Goal: Task Accomplishment & Management: Use online tool/utility

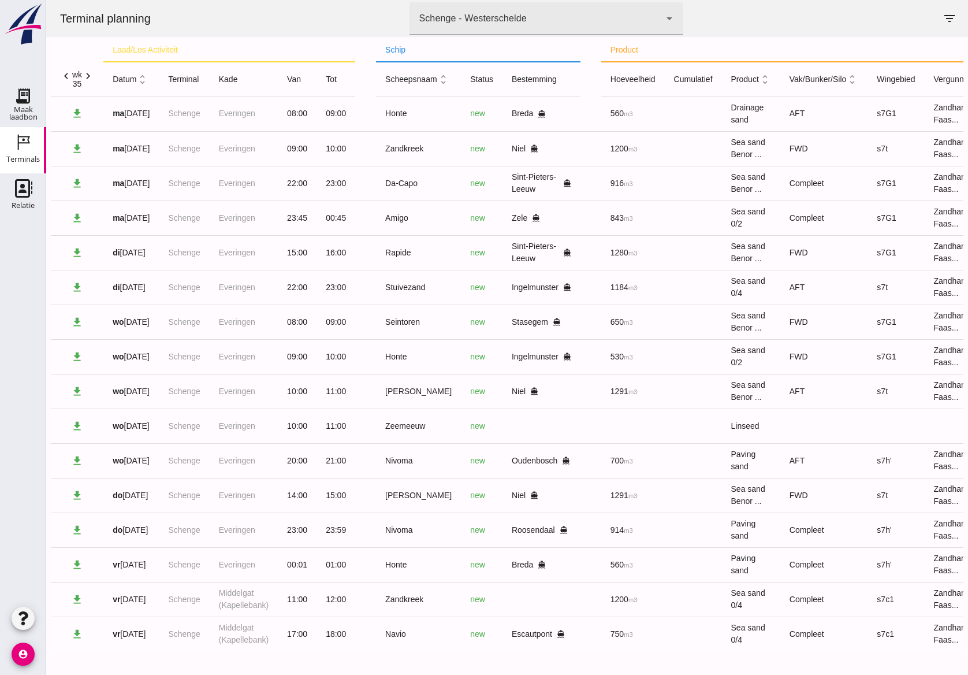
scroll to position [0, 102]
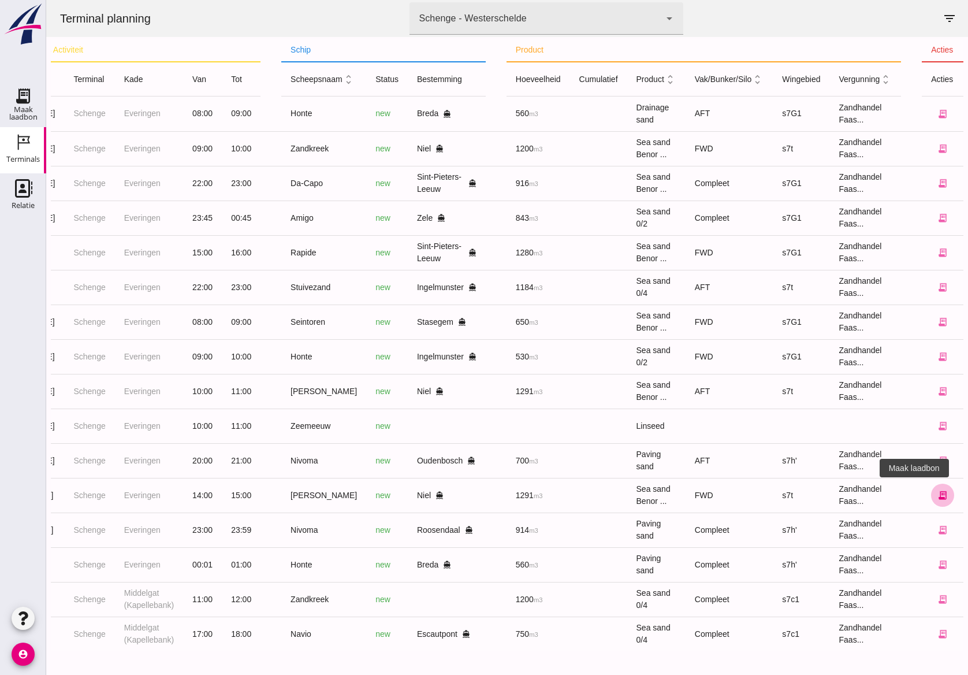
click at [937, 490] on icon "receipt_long" at bounding box center [942, 495] width 10 height 10
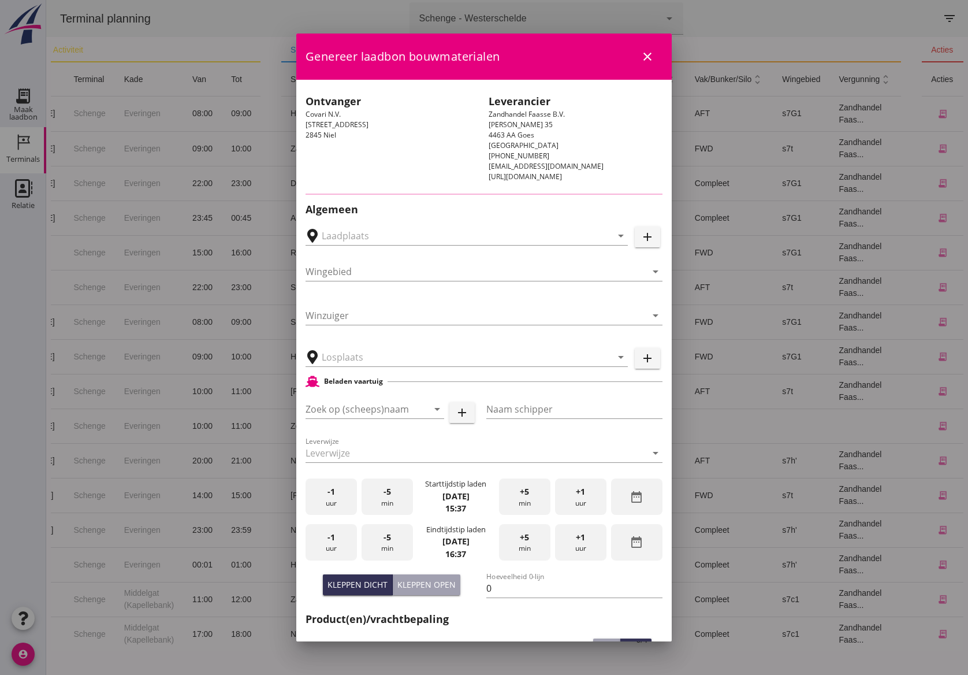
type input "Schenge, [GEOGRAPHIC_DATA]"
type input "Noordzeezand"
type input "Schenge"
type input "Coeck, Niel"
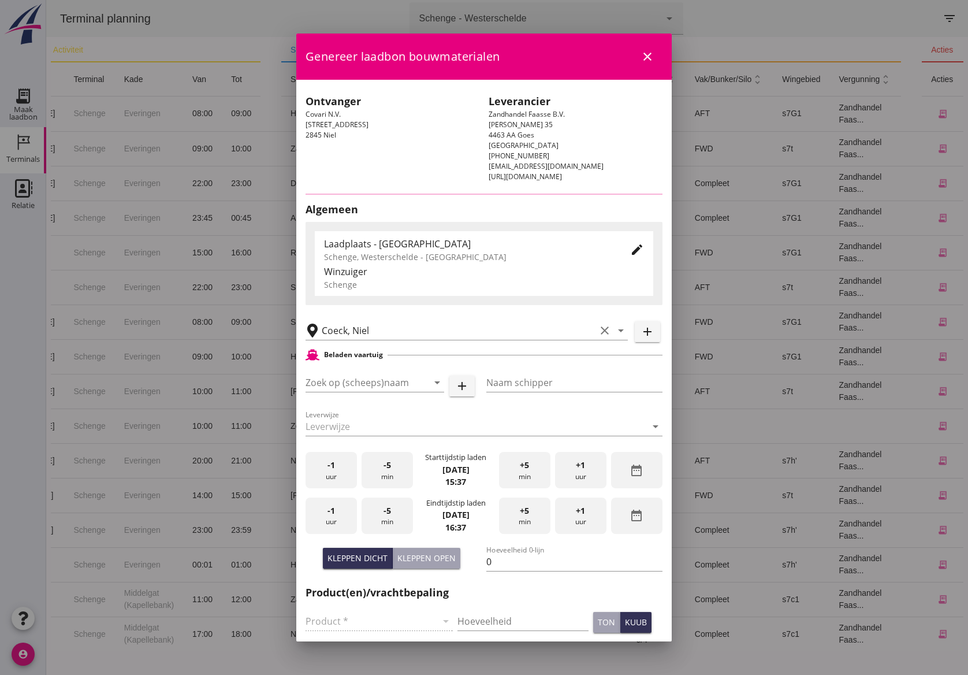
type input "s7t"
type input "[PERSON_NAME]"
type input "1291"
type input "Zeezand Benor 0/2 (6120)"
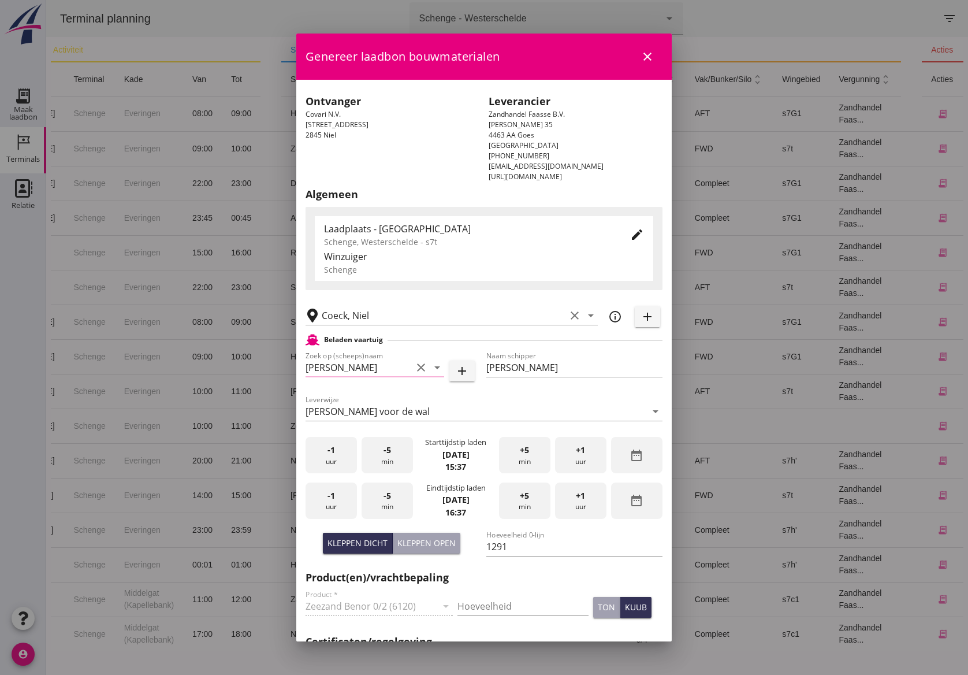
click at [630, 234] on icon "edit" at bounding box center [637, 235] width 14 height 14
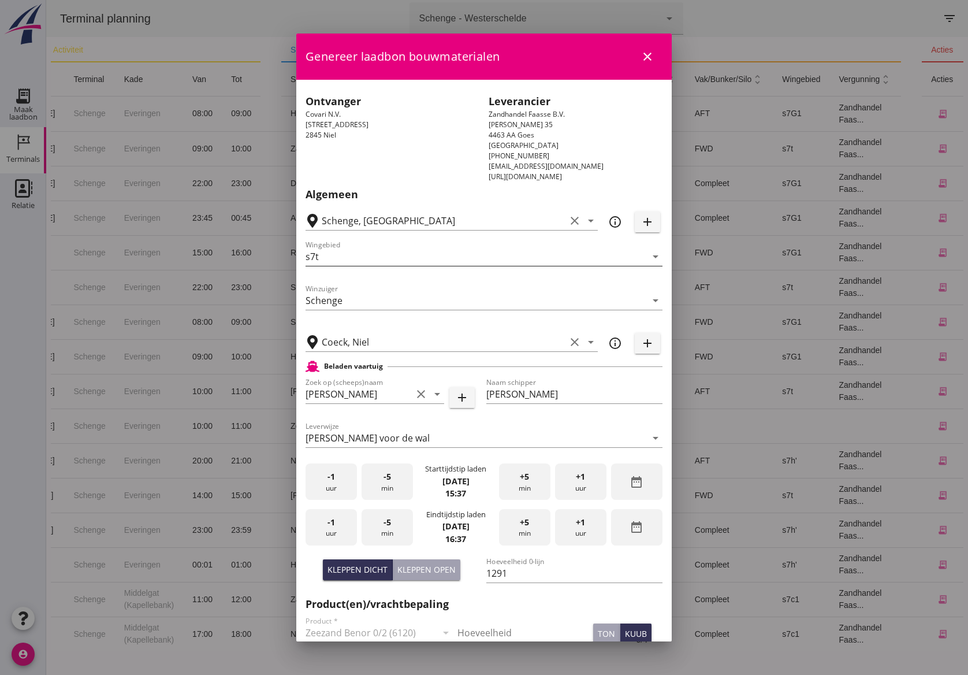
click at [632, 252] on input "s7t" at bounding box center [475, 256] width 341 height 18
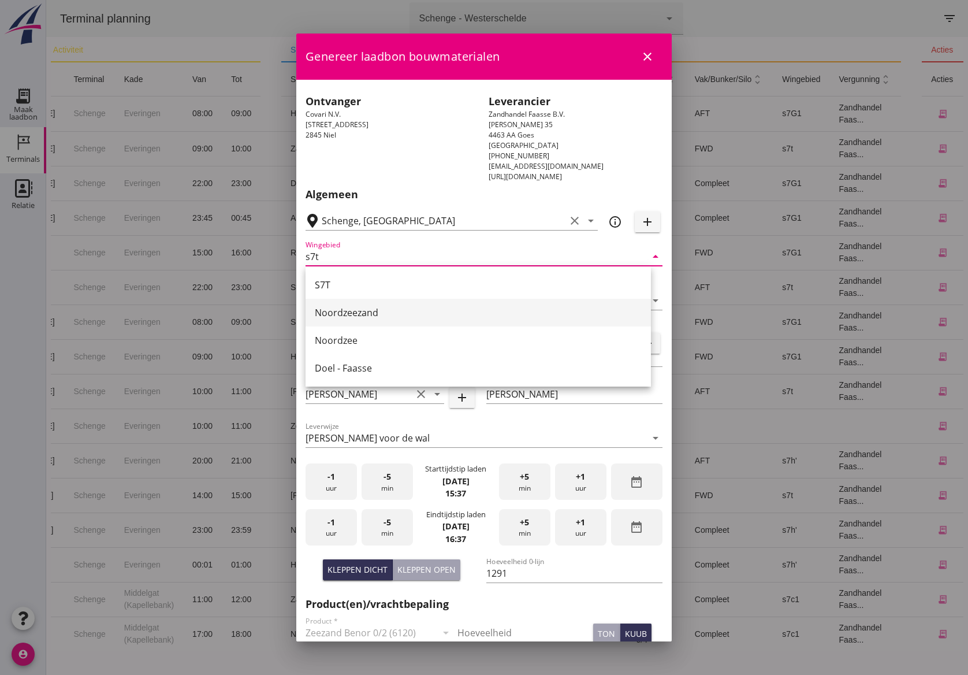
click at [494, 317] on div "Noordzeezand" at bounding box center [478, 312] width 327 height 14
type input "Noordzeezand"
click at [321, 488] on div "-1 uur" at bounding box center [330, 481] width 51 height 36
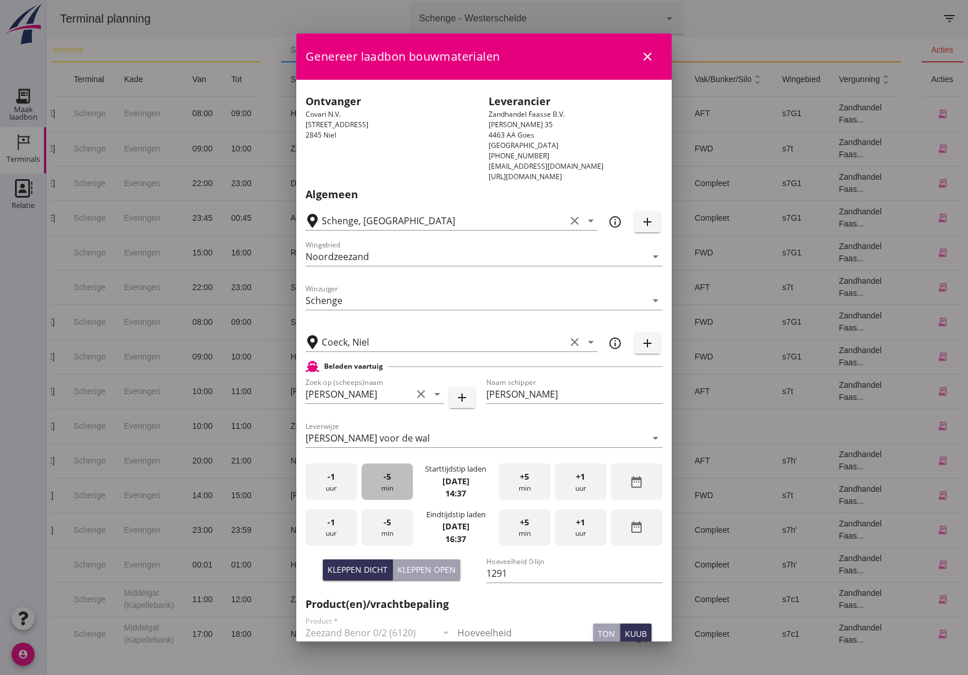
click at [393, 468] on div "-5 min" at bounding box center [387, 481] width 51 height 36
click at [387, 476] on span "-5" at bounding box center [387, 476] width 8 height 13
click at [349, 529] on div "-1 uur" at bounding box center [330, 527] width 51 height 36
drag, startPoint x: 580, startPoint y: 518, endPoint x: 486, endPoint y: 546, distance: 98.3
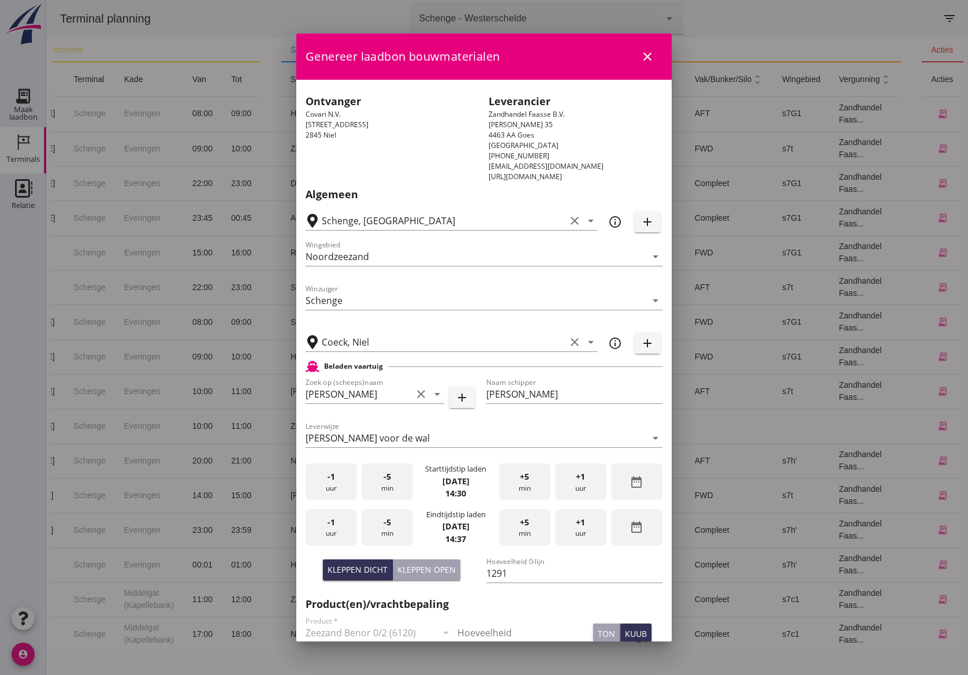
click at [580, 518] on div "+1 uur" at bounding box center [580, 527] width 51 height 36
click at [375, 530] on div "-5 min" at bounding box center [387, 527] width 51 height 36
click at [371, 534] on div "-5 min" at bounding box center [387, 527] width 51 height 36
click at [372, 534] on div "-5 min" at bounding box center [387, 527] width 51 height 36
click at [385, 534] on div "-5 min" at bounding box center [387, 527] width 51 height 36
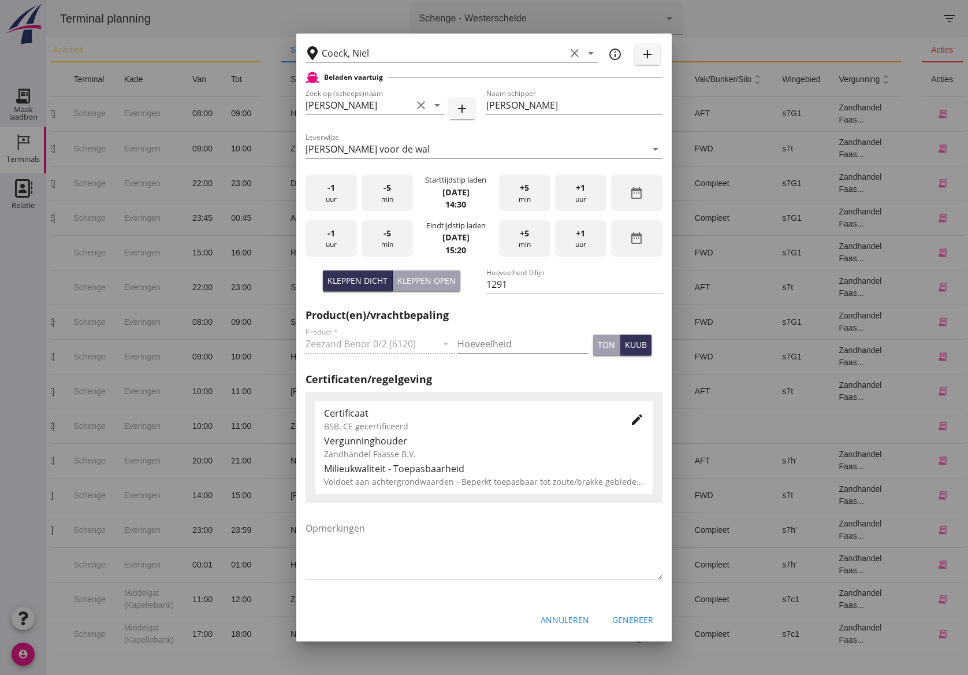
scroll to position [289, 0]
drag, startPoint x: 513, startPoint y: 347, endPoint x: 511, endPoint y: 341, distance: 6.8
click at [513, 342] on input "Hoeveelheid" at bounding box center [522, 343] width 131 height 18
type input "1291"
click at [631, 413] on icon "edit" at bounding box center [637, 419] width 14 height 14
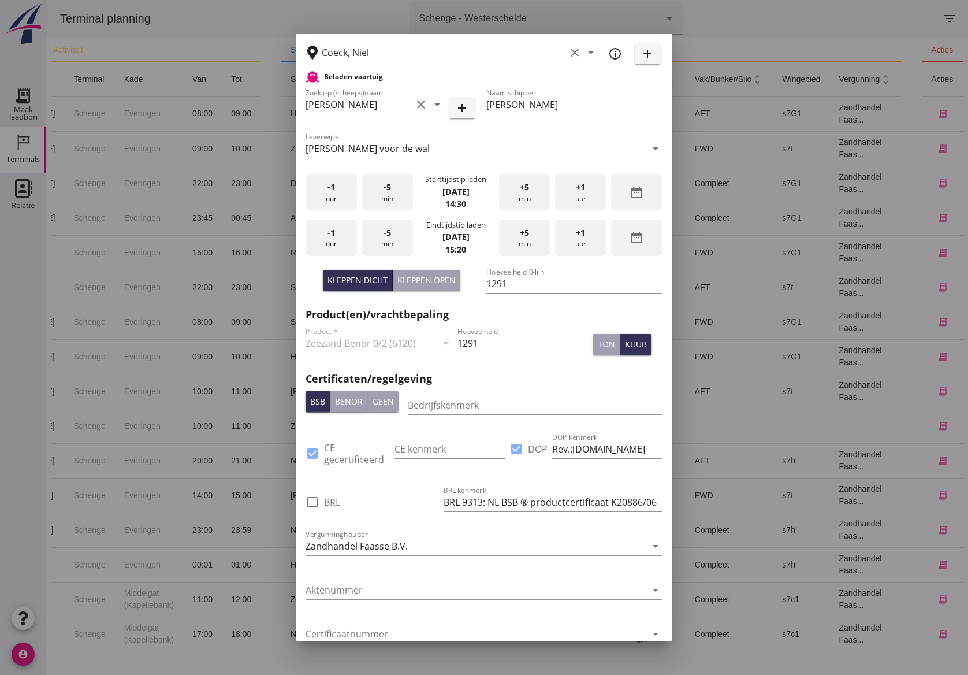
click at [333, 502] on label "BRL" at bounding box center [332, 502] width 16 height 12
checkbox input "true"
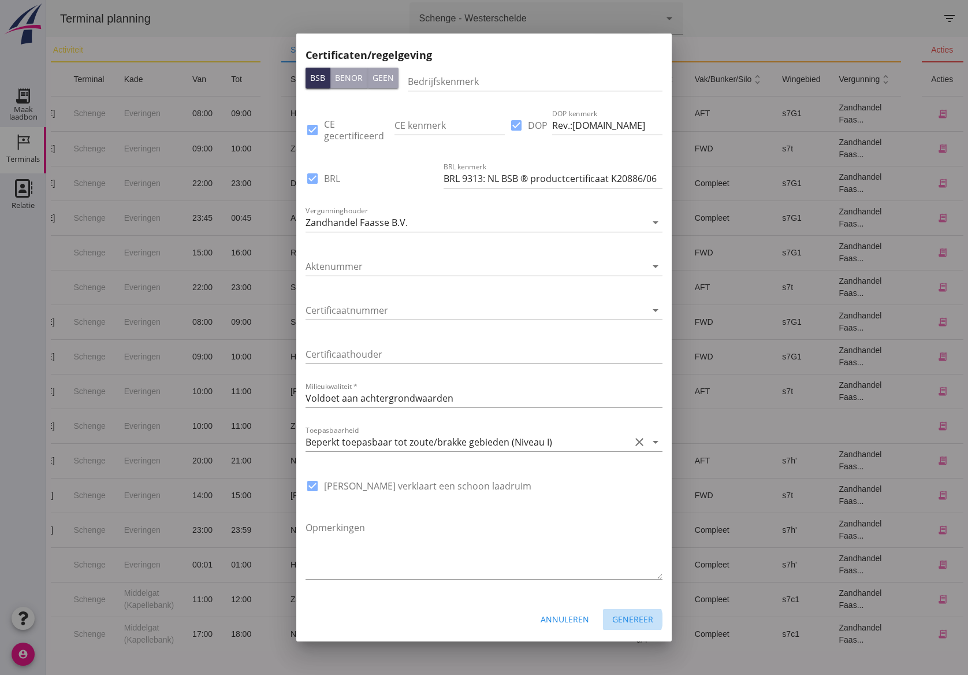
click at [634, 623] on button "Genereer" at bounding box center [632, 619] width 59 height 21
